Goal: Task Accomplishment & Management: Use online tool/utility

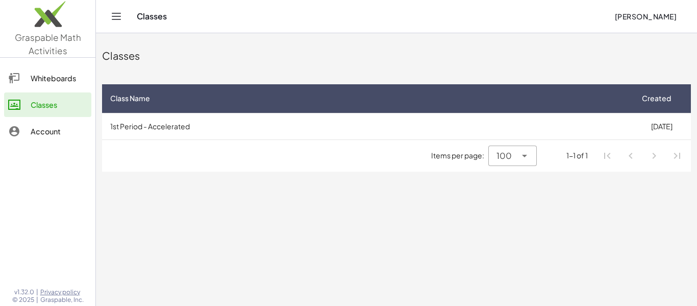
drag, startPoint x: 475, startPoint y: 196, endPoint x: 492, endPoint y: 201, distance: 17.5
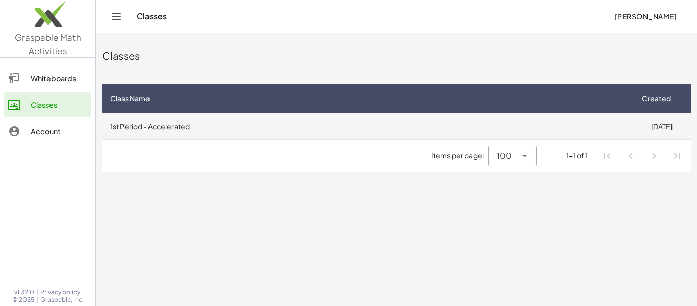
click at [223, 119] on td "1st Period - Accelerated" at bounding box center [367, 126] width 530 height 27
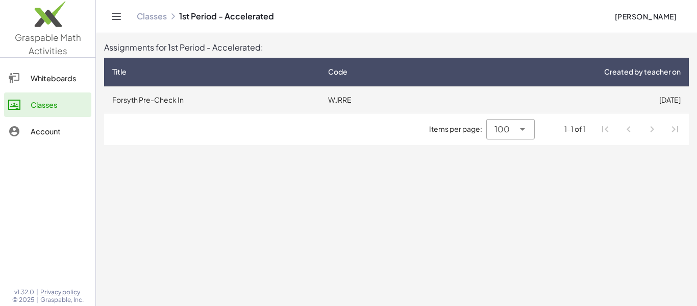
click at [566, 88] on td "[DATE]" at bounding box center [561, 99] width 255 height 27
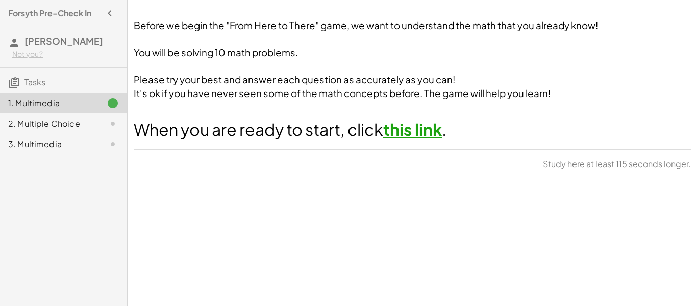
click at [423, 128] on link "this link" at bounding box center [412, 129] width 59 height 20
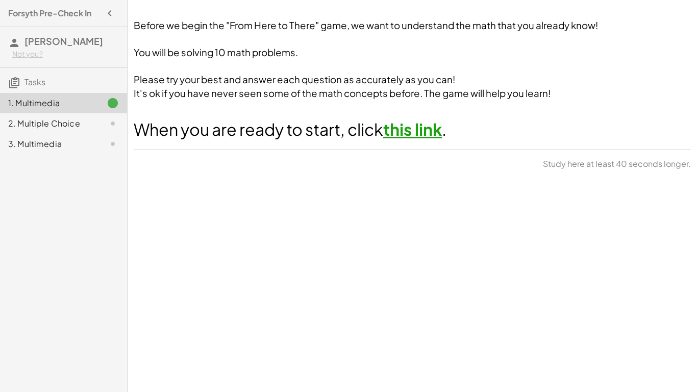
click at [57, 127] on div "2. Multiple Choice" at bounding box center [49, 123] width 82 height 12
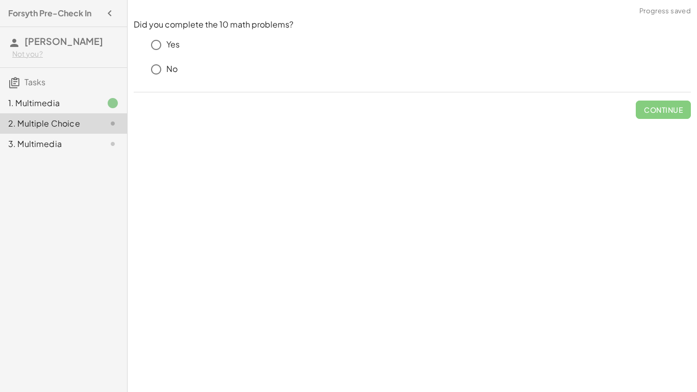
click at [166, 36] on div "Yes" at bounding box center [418, 45] width 545 height 20
click at [678, 110] on span "Check" at bounding box center [669, 109] width 27 height 9
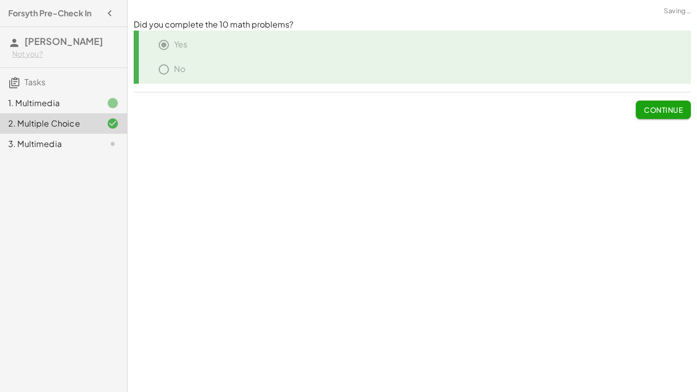
click at [66, 148] on div "3. Multimedia" at bounding box center [49, 144] width 82 height 12
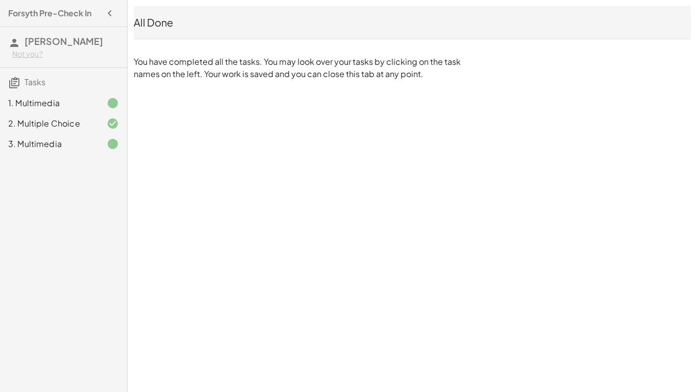
click at [107, 119] on icon at bounding box center [113, 123] width 12 height 12
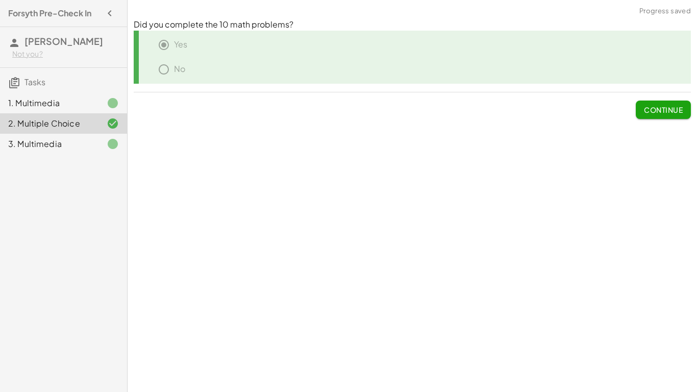
click at [104, 105] on div at bounding box center [104, 103] width 29 height 12
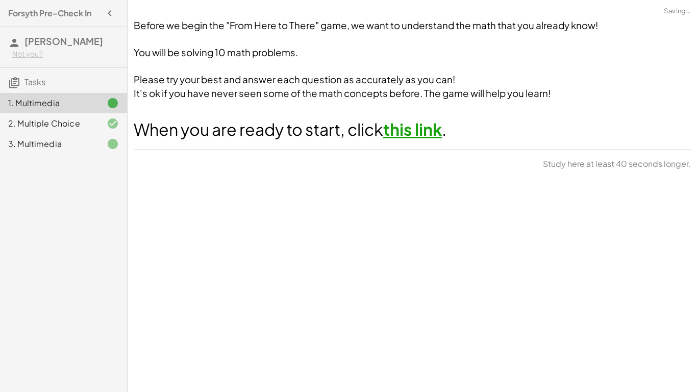
click at [95, 138] on div at bounding box center [104, 144] width 29 height 12
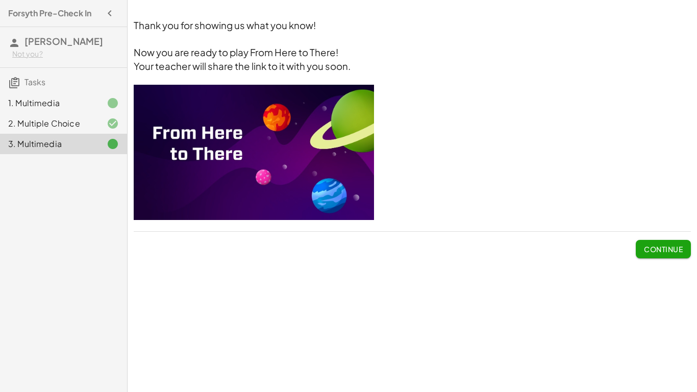
click at [666, 252] on span "Continue" at bounding box center [663, 248] width 39 height 9
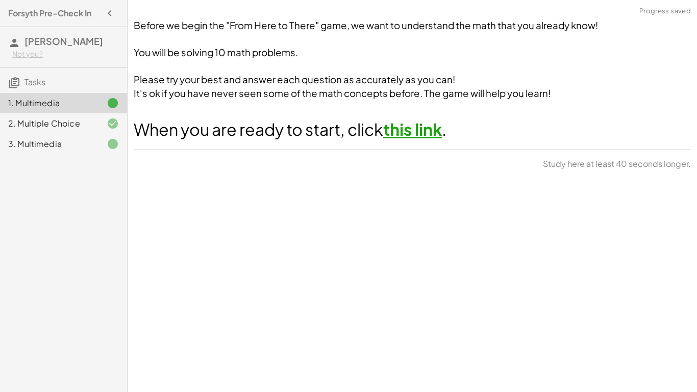
click at [78, 136] on div "3. Multimedia" at bounding box center [63, 144] width 127 height 20
